Goal: Task Accomplishment & Management: Complete application form

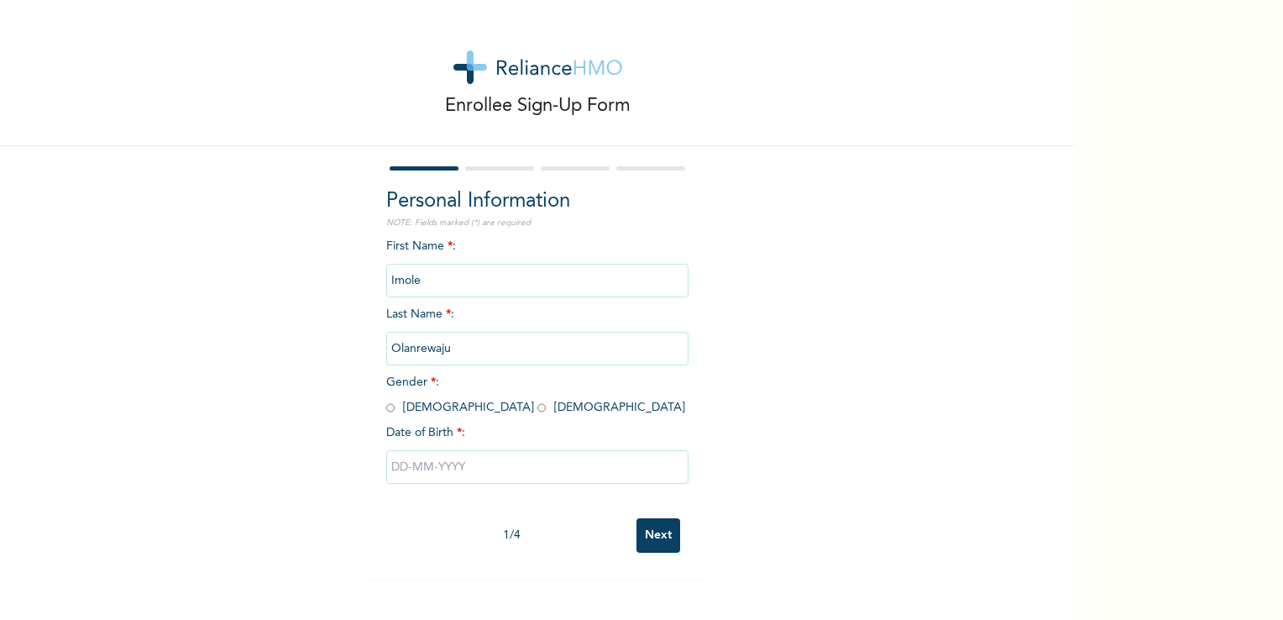
click at [386, 405] on input "radio" at bounding box center [390, 408] width 8 height 16
radio input "true"
click at [404, 466] on input "text" at bounding box center [537, 467] width 302 height 34
select select "8"
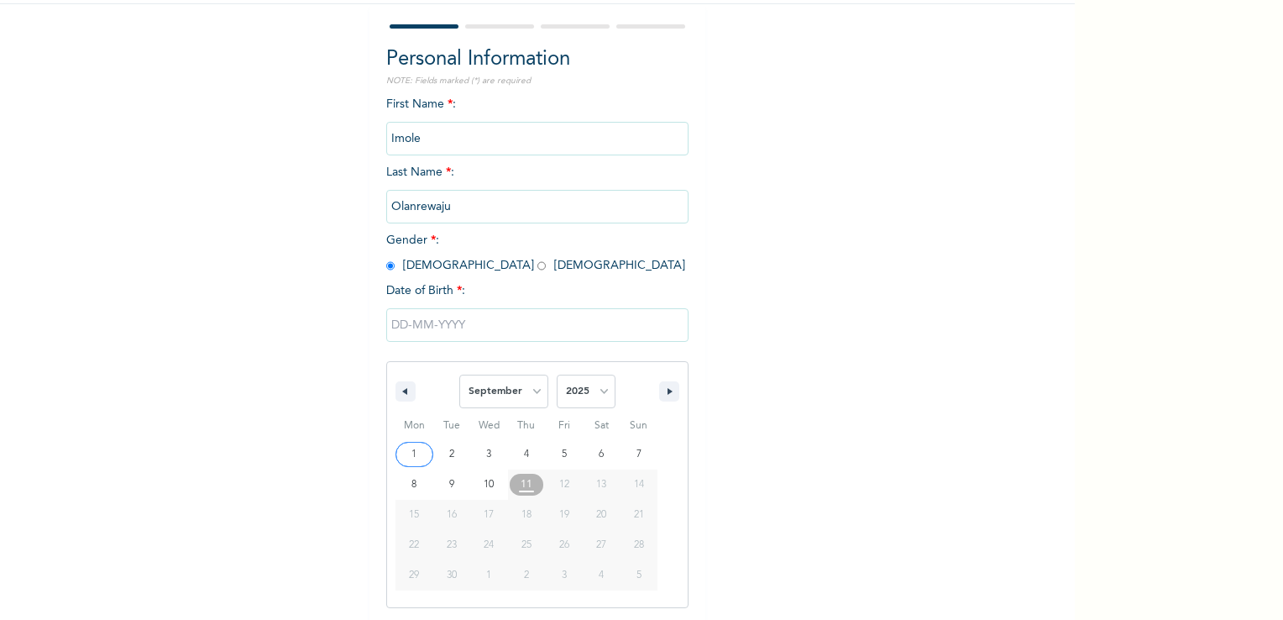
scroll to position [143, 0]
click at [591, 390] on select "2025 2024 2023 2022 2021 2020 2019 2018 2017 2016 2015 2014 2013 2012 2011 2010…" at bounding box center [586, 391] width 59 height 34
select select "1980"
click at [557, 374] on select "2025 2024 2023 2022 2021 2020 2019 2018 2017 2016 2015 2014 2013 2012 2011 2010…" at bounding box center [586, 391] width 59 height 34
click at [532, 386] on select "January February March April May June July August September October November De…" at bounding box center [503, 391] width 89 height 34
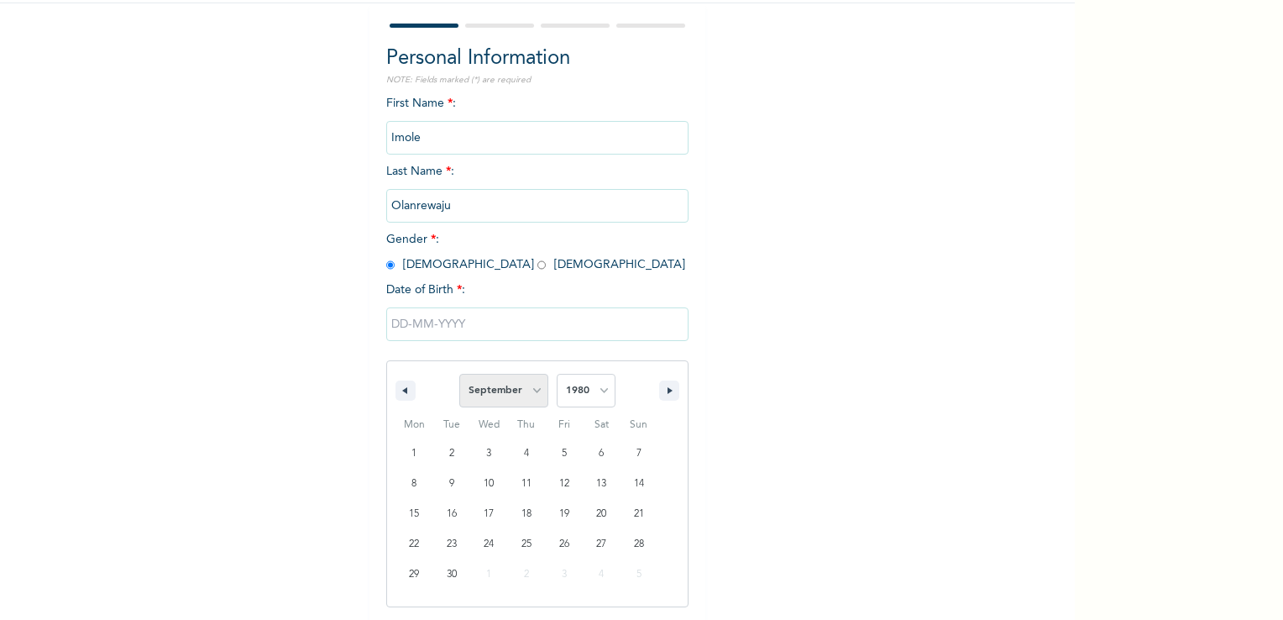
select select "7"
click at [459, 374] on select "January February March April May June July August September October November De…" at bounding box center [503, 391] width 89 height 34
type input "[DATE]"
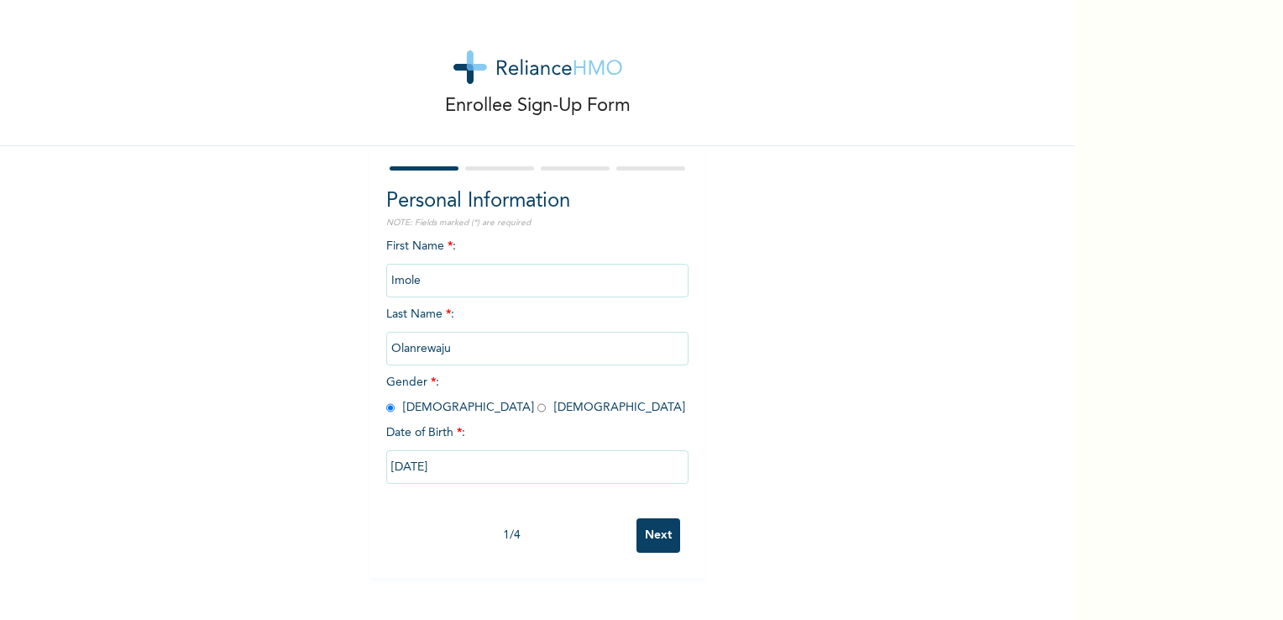
scroll to position [0, 0]
click at [661, 531] on input "Next" at bounding box center [658, 535] width 44 height 34
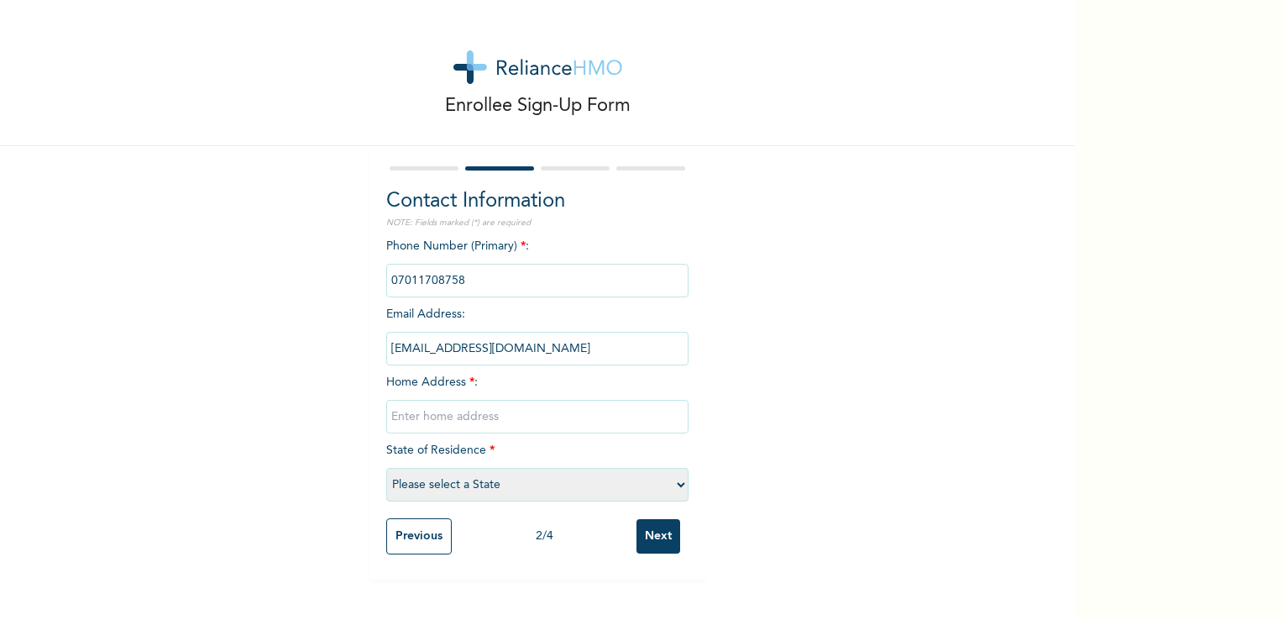
click at [495, 405] on input "text" at bounding box center [537, 417] width 302 height 34
click at [482, 420] on input "[STREET_ADDRESS][PERSON_NAME]" at bounding box center [537, 417] width 302 height 34
type input "[STREET_ADDRESS][PERSON_NAME]"
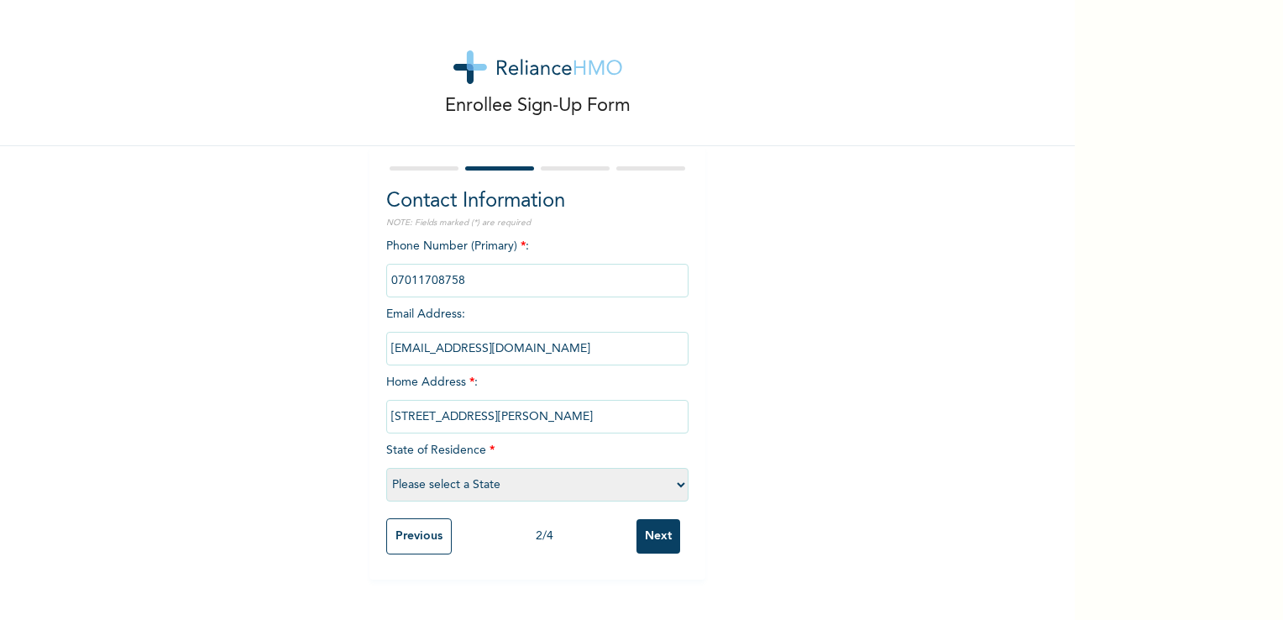
click at [957, 475] on div "Enrollee Sign-Up Form Contact Information NOTE: Fields marked (*) are required …" at bounding box center [537, 289] width 1074 height 579
click at [628, 478] on select "Please select a State [PERSON_NAME] (FCT) [PERSON_NAME] Ibom [GEOGRAPHIC_DATA] …" at bounding box center [537, 485] width 302 height 34
select select "25"
click at [386, 468] on select "Please select a State [PERSON_NAME] (FCT) [PERSON_NAME] Ibom [GEOGRAPHIC_DATA] …" at bounding box center [537, 485] width 302 height 34
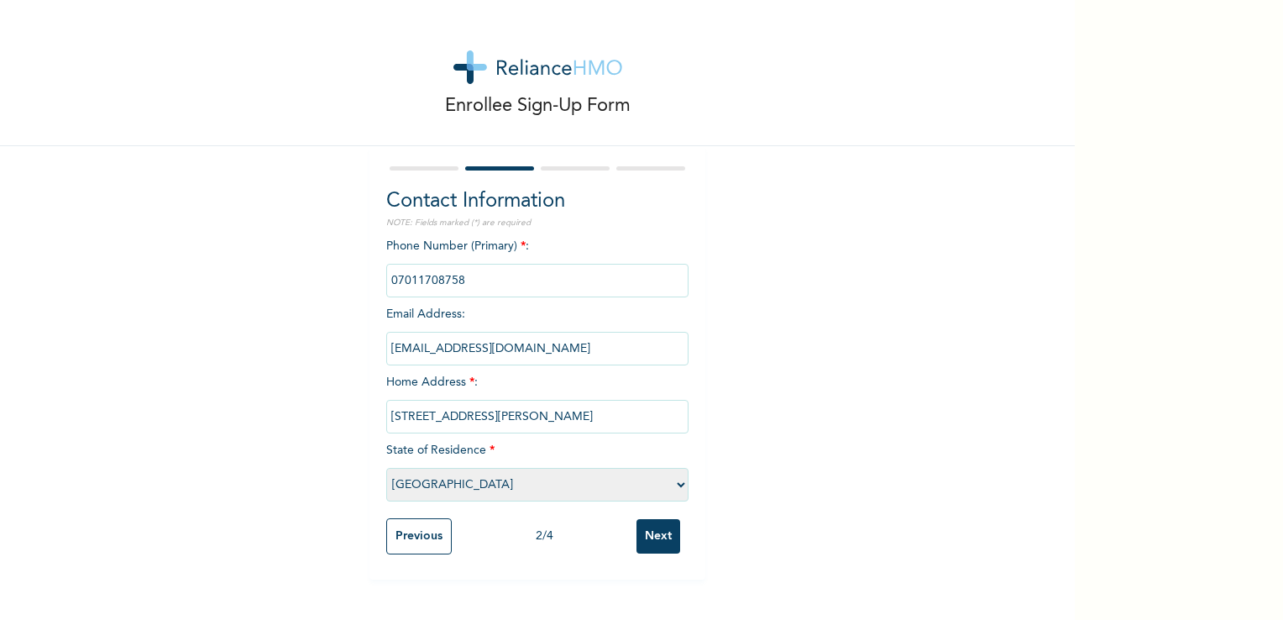
click at [654, 531] on input "Next" at bounding box center [658, 536] width 44 height 34
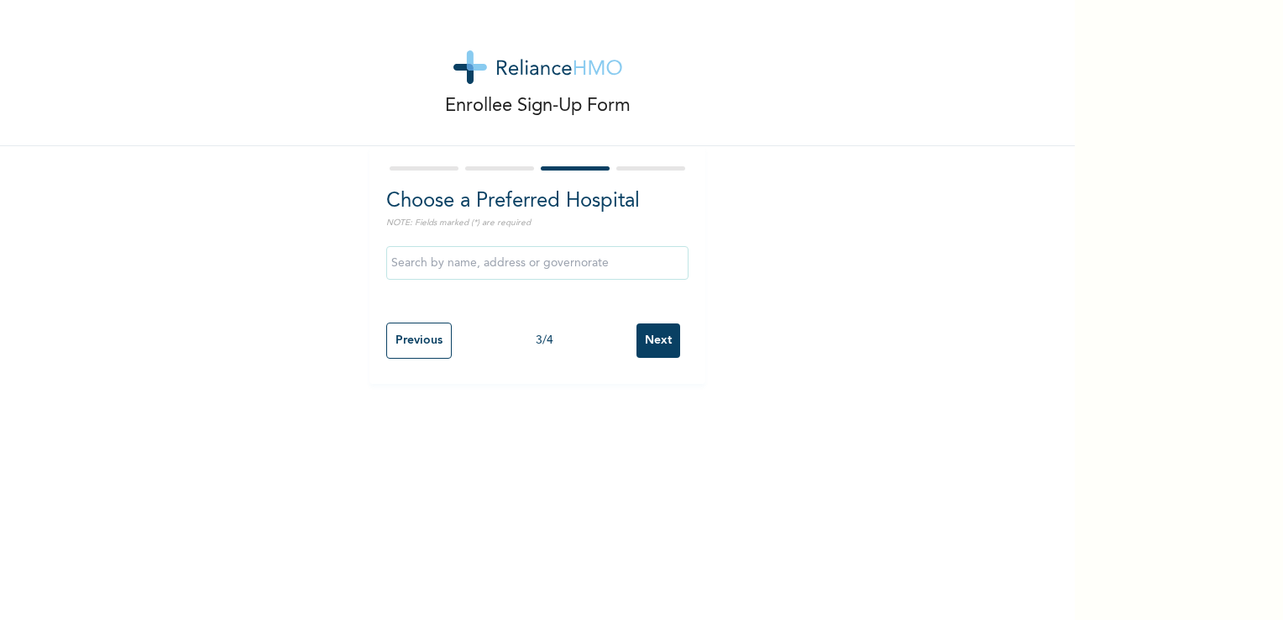
click at [543, 257] on input "text" at bounding box center [537, 263] width 302 height 34
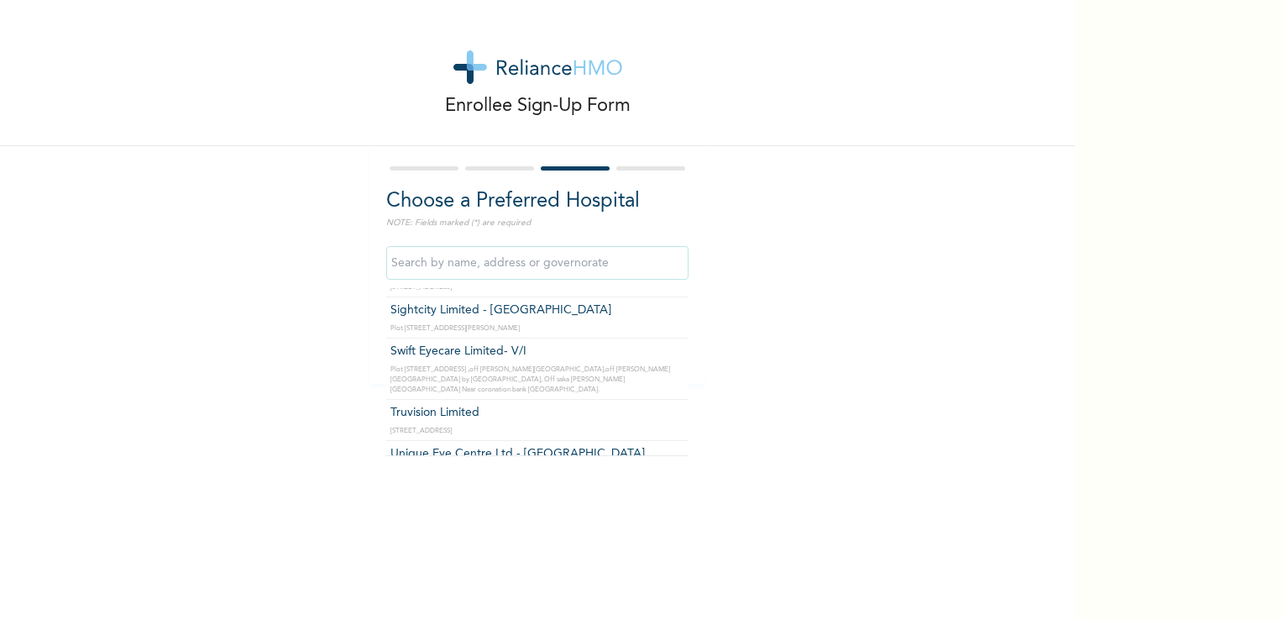
scroll to position [6217, 0]
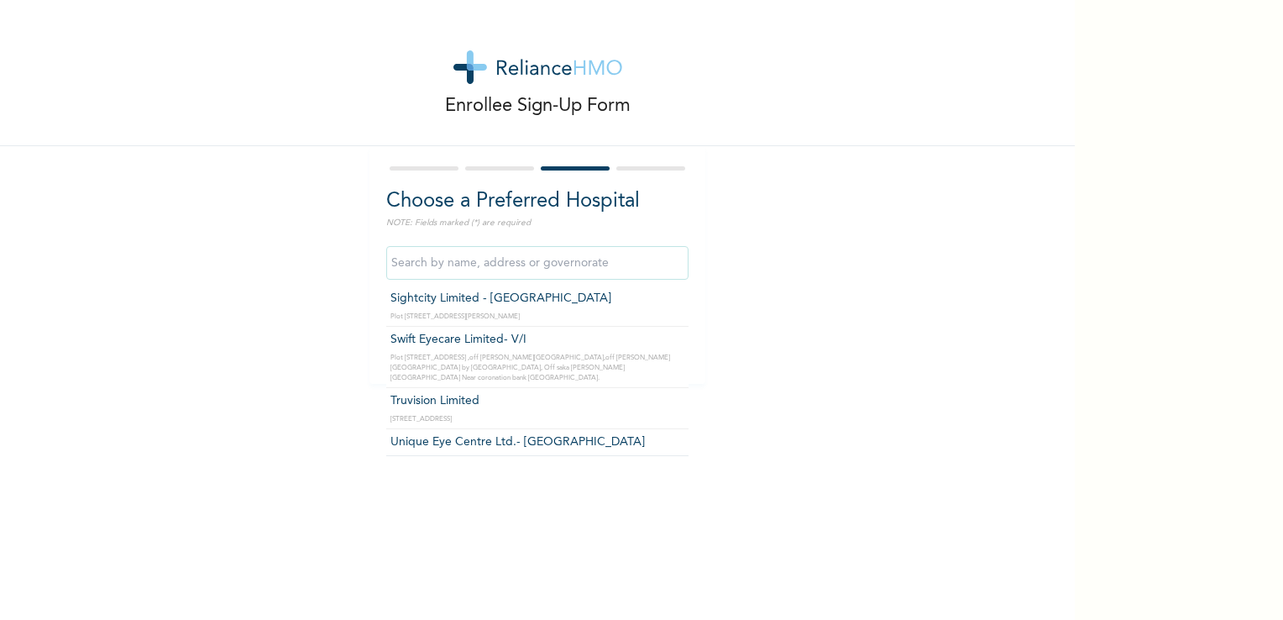
click at [524, 259] on input "text" at bounding box center [537, 263] width 302 height 34
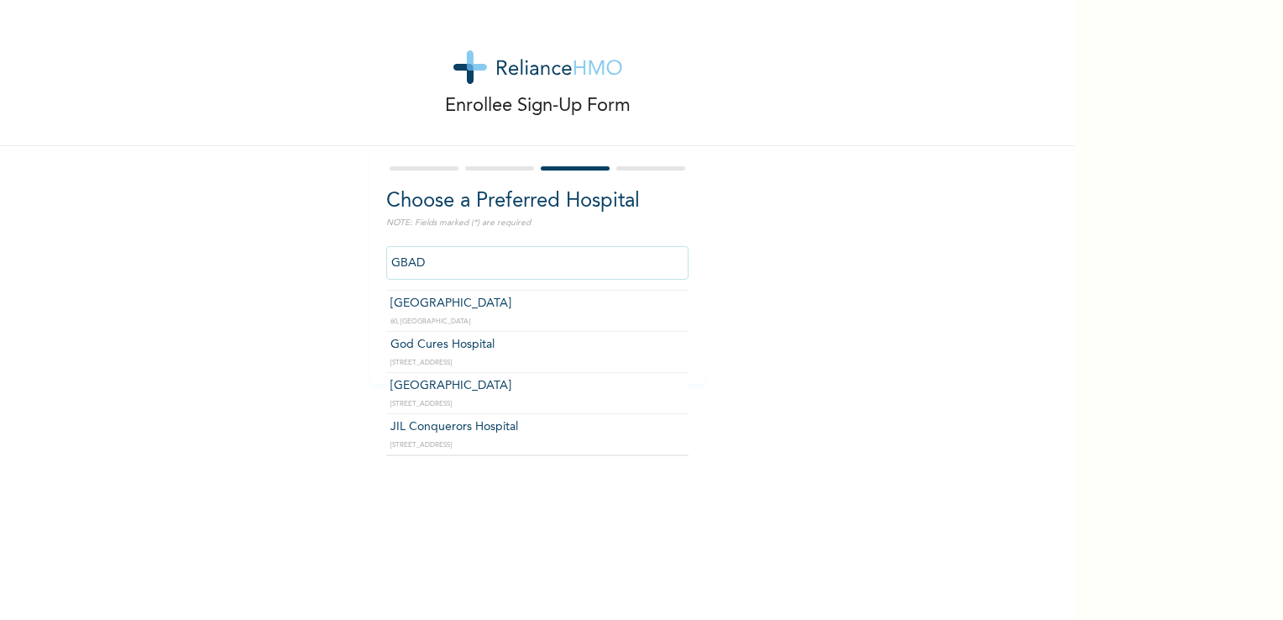
scroll to position [0, 0]
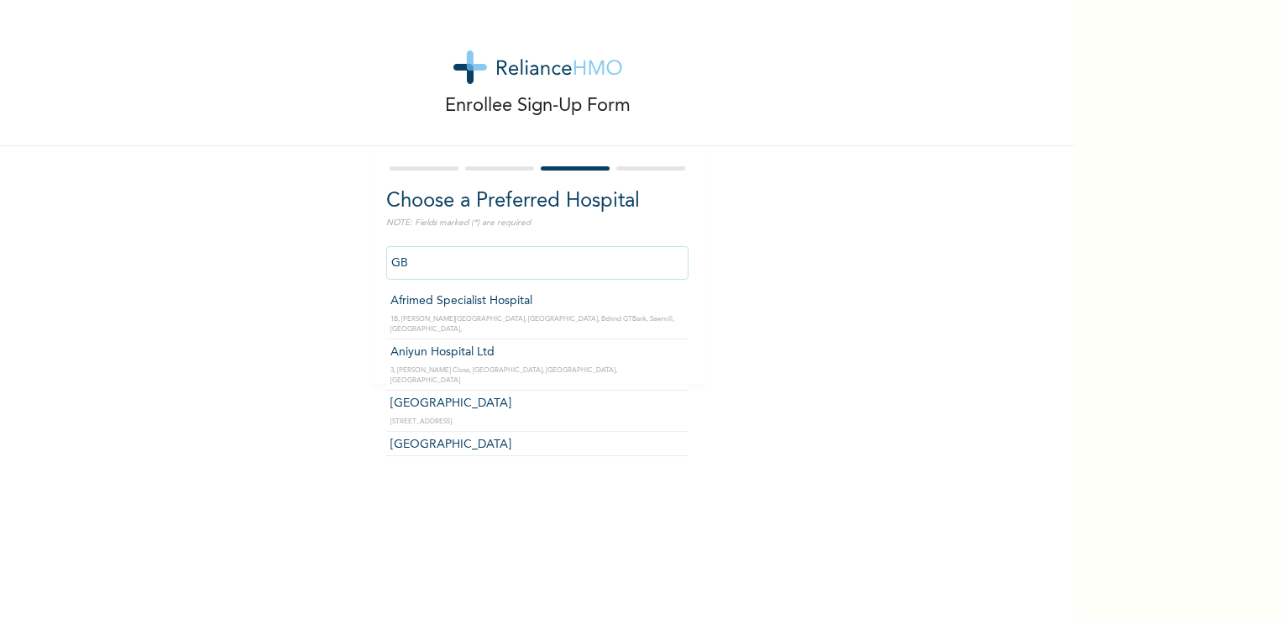
type input "G"
type input "g"
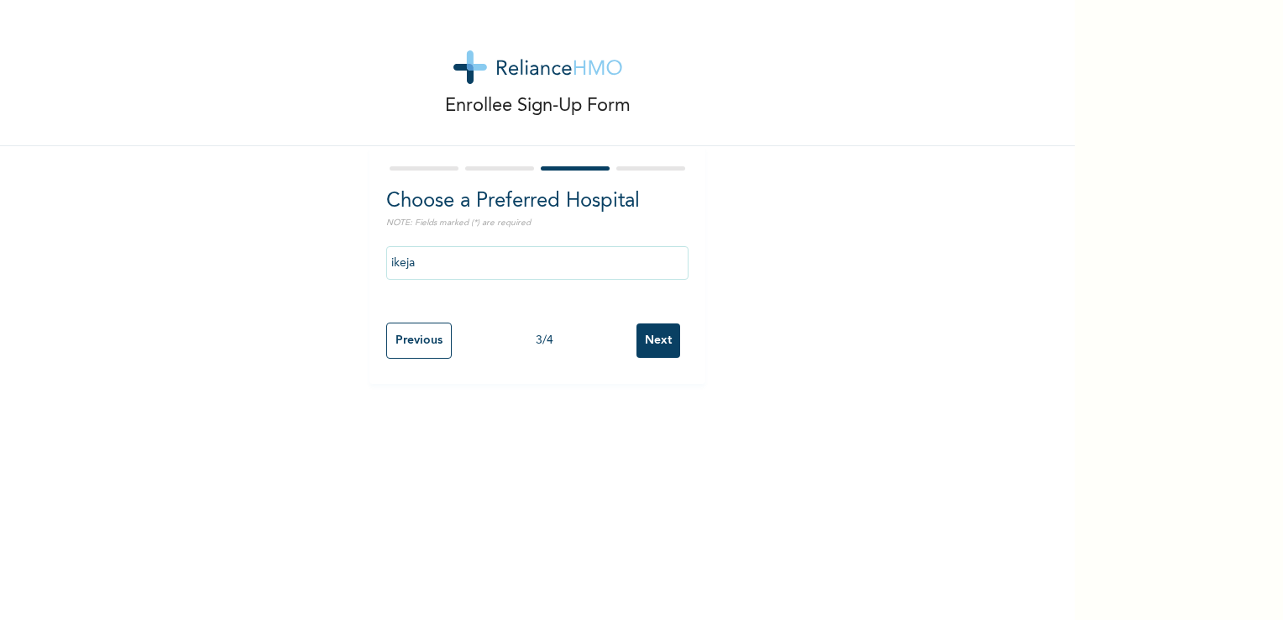
click at [1206, 250] on div "Enrollee Sign-Up Form Choose a Preferred Hospital NOTE: Fields marked (*) are r…" at bounding box center [641, 310] width 1283 height 620
click at [553, 256] on input "ikeja" at bounding box center [537, 263] width 302 height 34
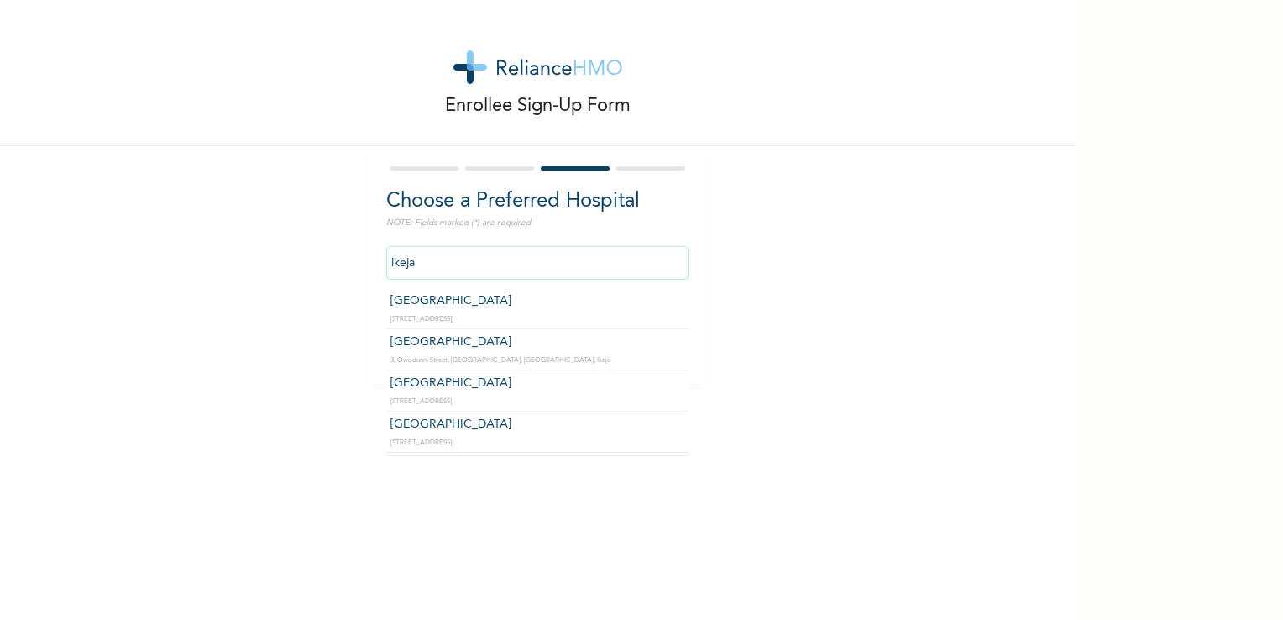
click at [880, 455] on div "Enrollee Sign-Up Form Choose a Preferred Hospital NOTE: Fields marked (*) are r…" at bounding box center [537, 310] width 1074 height 620
click at [489, 255] on input "ikeja" at bounding box center [537, 263] width 302 height 34
type input "i"
click at [833, 371] on div "Enrollee Sign-Up Form Choose a Preferred Hospital NOTE: Fields marked (*) are r…" at bounding box center [537, 192] width 1074 height 384
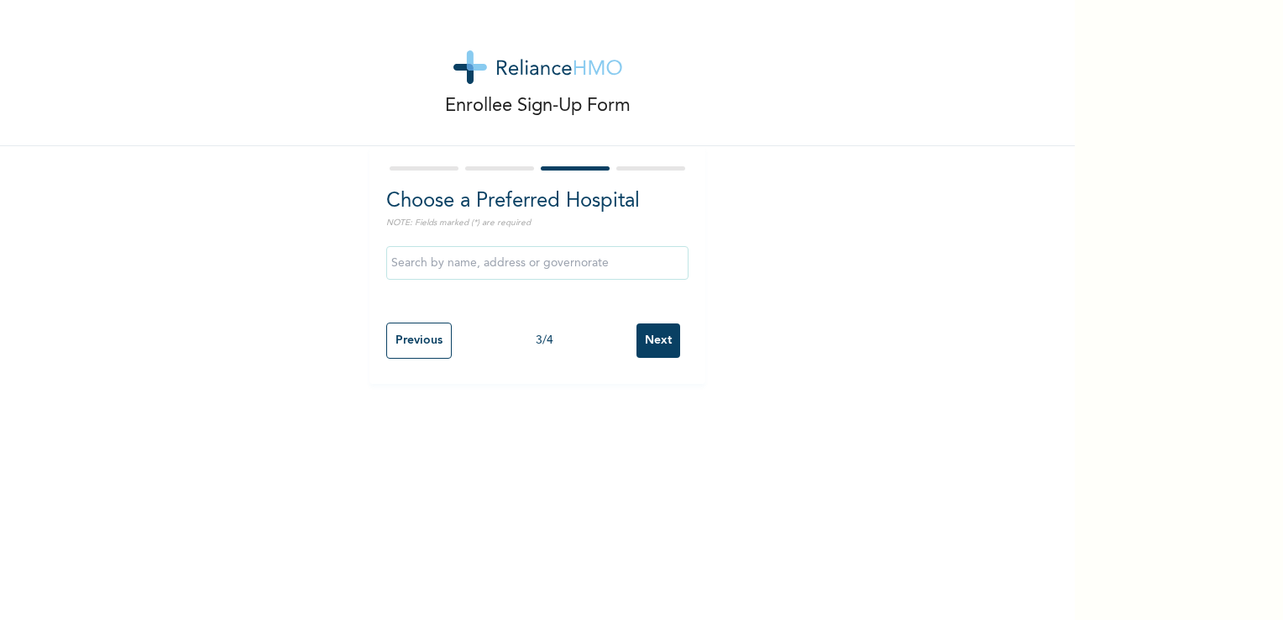
click at [651, 327] on input "Next" at bounding box center [658, 340] width 44 height 34
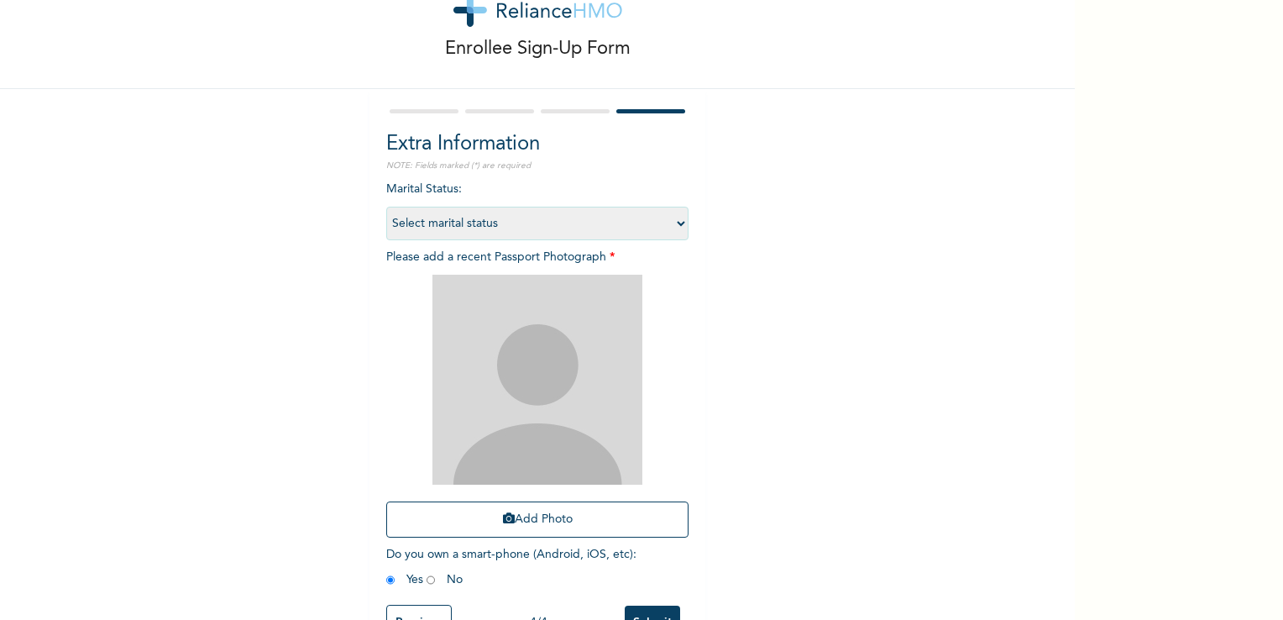
scroll to position [30, 0]
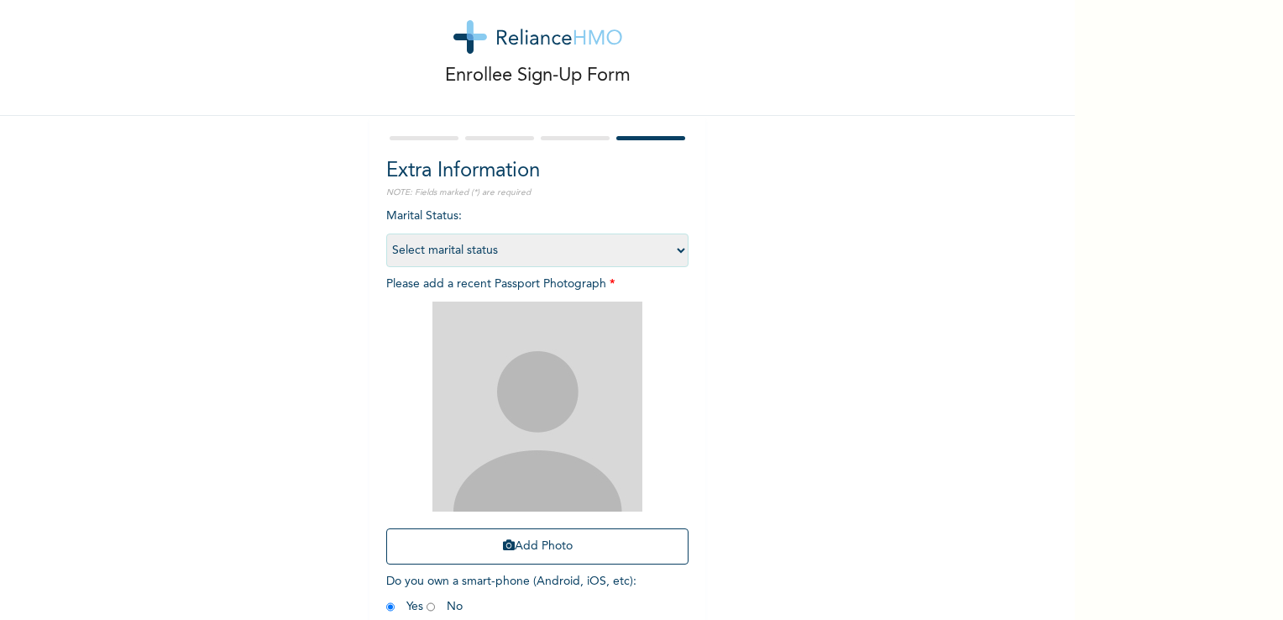
click at [666, 255] on select "Select marital status [DEMOGRAPHIC_DATA] Married [DEMOGRAPHIC_DATA] Widow/[DEMO…" at bounding box center [537, 250] width 302 height 34
select select "2"
click at [386, 233] on select "Select marital status [DEMOGRAPHIC_DATA] Married [DEMOGRAPHIC_DATA] Widow/[DEMO…" at bounding box center [537, 250] width 302 height 34
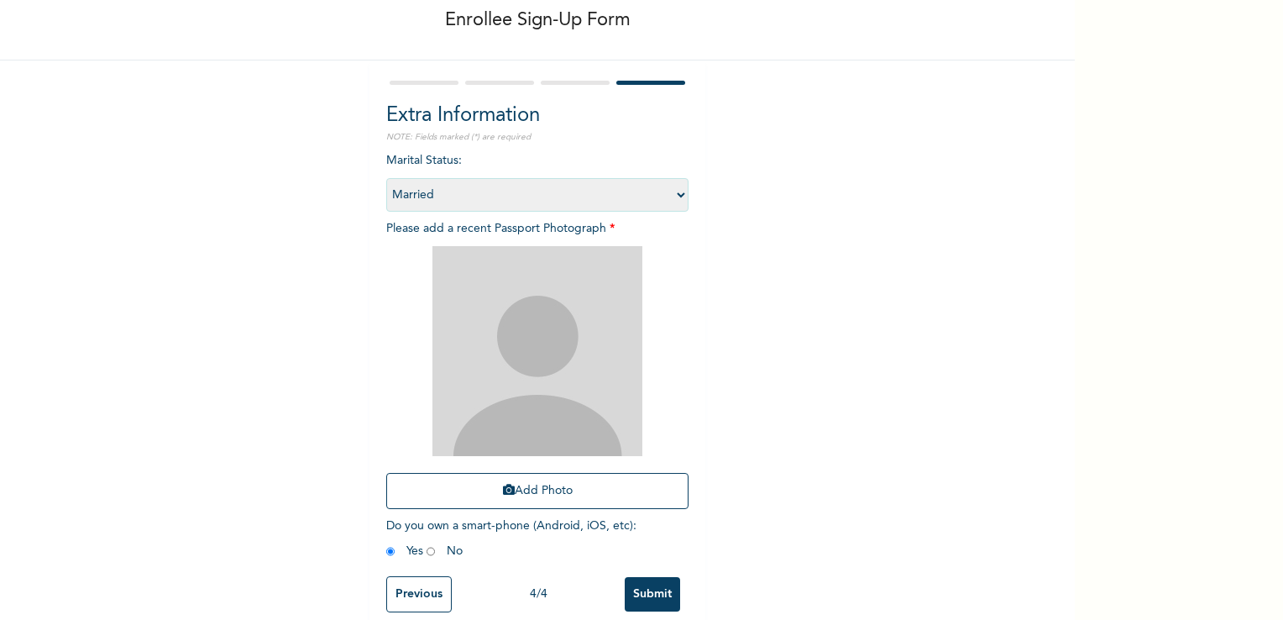
scroll to position [114, 0]
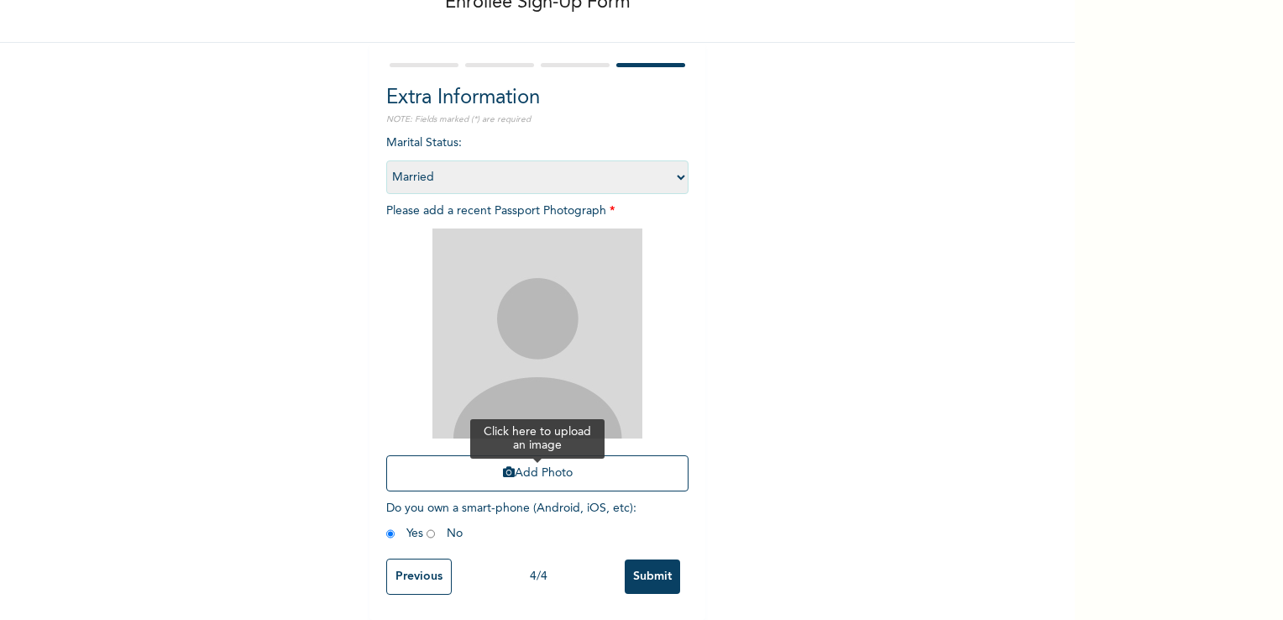
click at [557, 466] on button "Add Photo" at bounding box center [537, 473] width 302 height 36
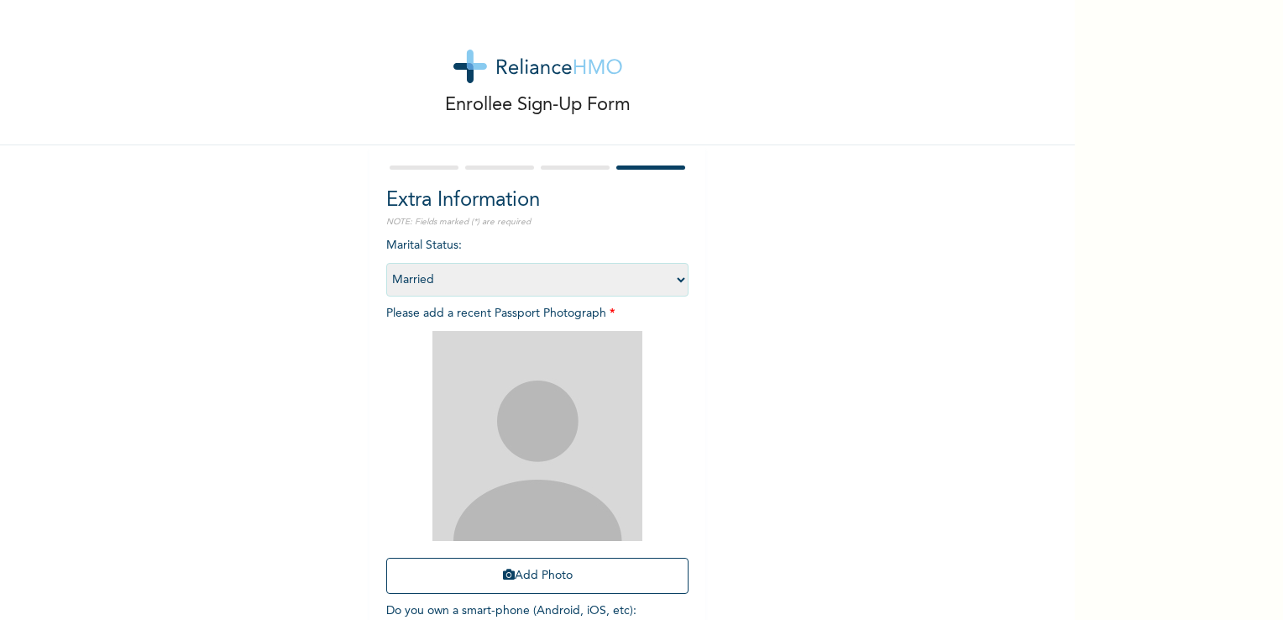
scroll to position [0, 0]
click at [583, 170] on div at bounding box center [537, 168] width 302 height 11
click at [500, 168] on div at bounding box center [499, 168] width 69 height 4
click at [423, 170] on div at bounding box center [537, 168] width 302 height 11
click at [912, 226] on div "Enrollee Sign-Up Form Extra Information NOTE: Fields marked (*) are required Ma…" at bounding box center [537, 361] width 1074 height 723
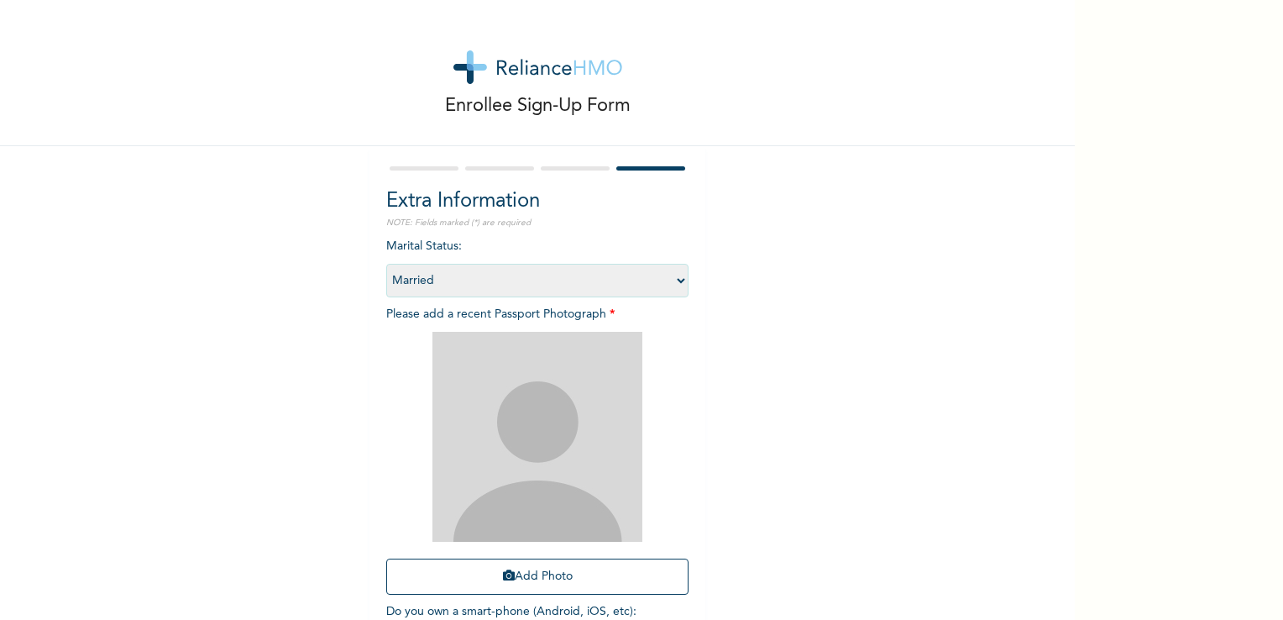
click at [575, 172] on div at bounding box center [537, 168] width 302 height 11
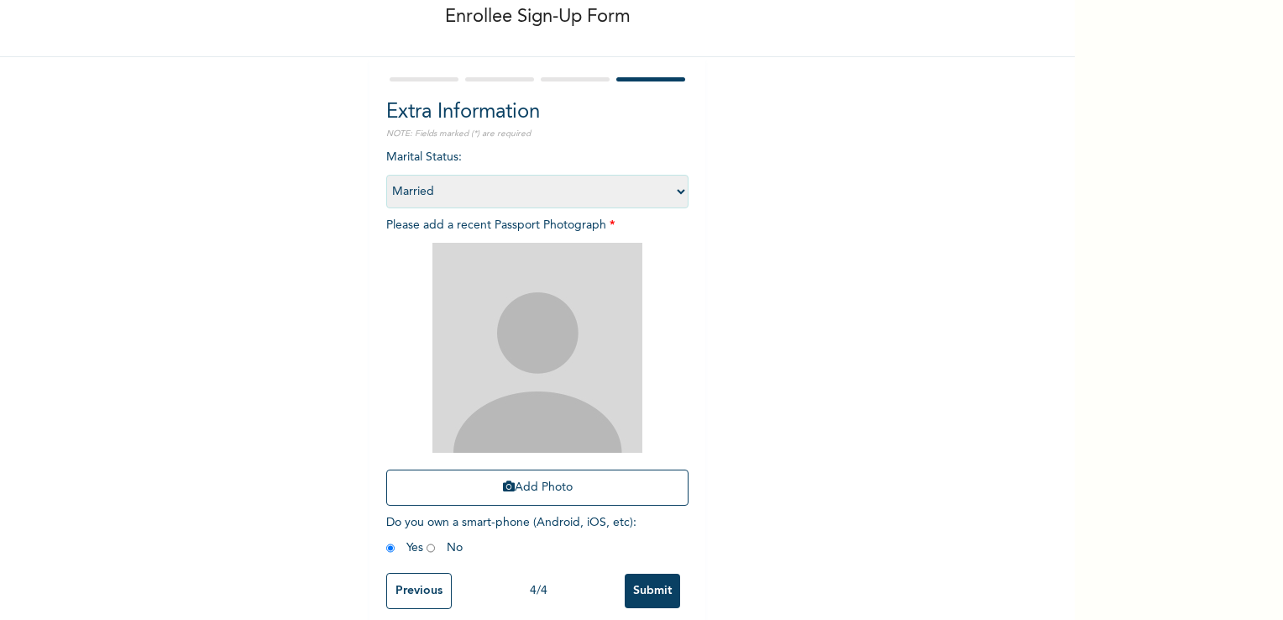
scroll to position [114, 0]
